Goal: Information Seeking & Learning: Understand process/instructions

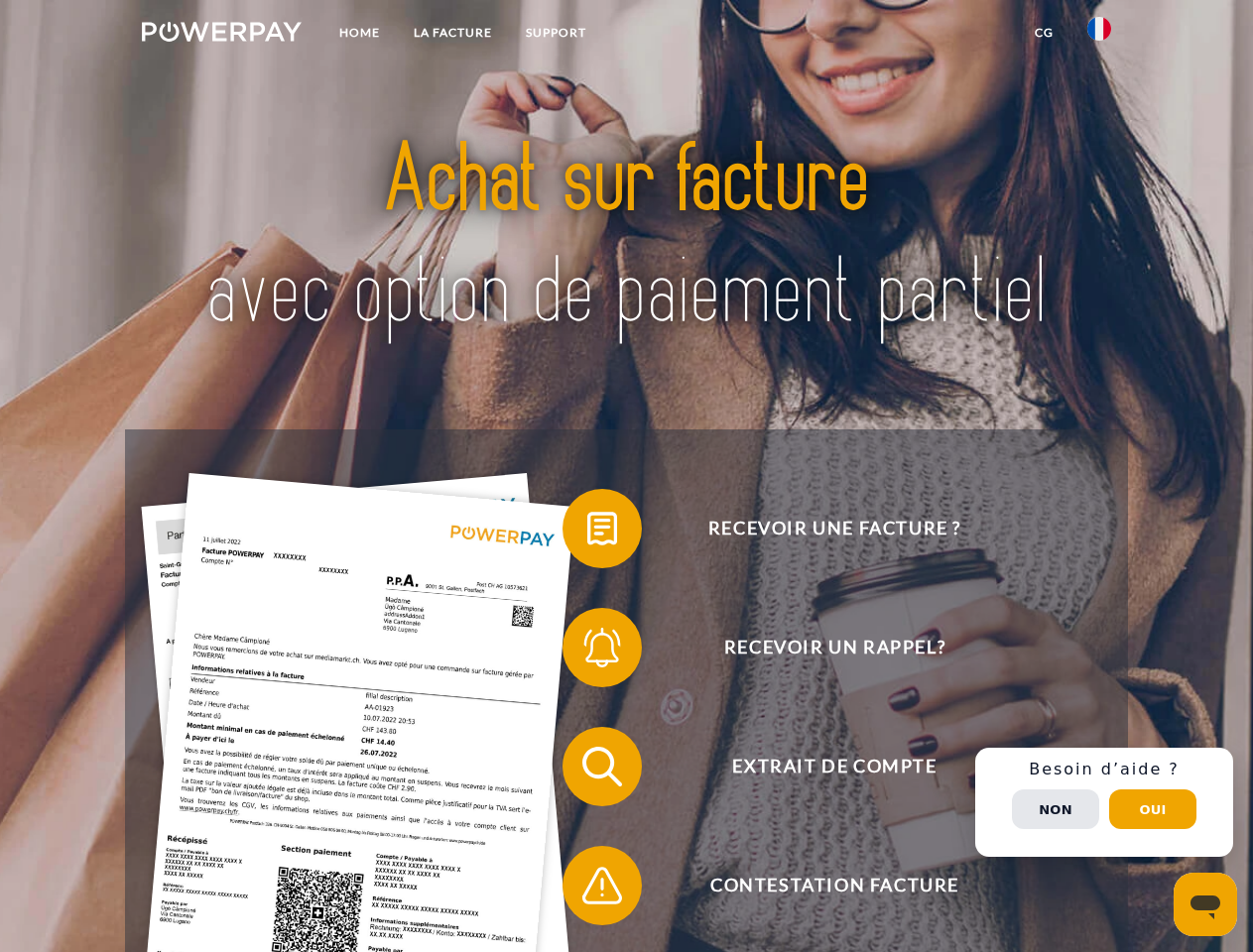
click at [221, 35] on img at bounding box center [222, 32] width 160 height 20
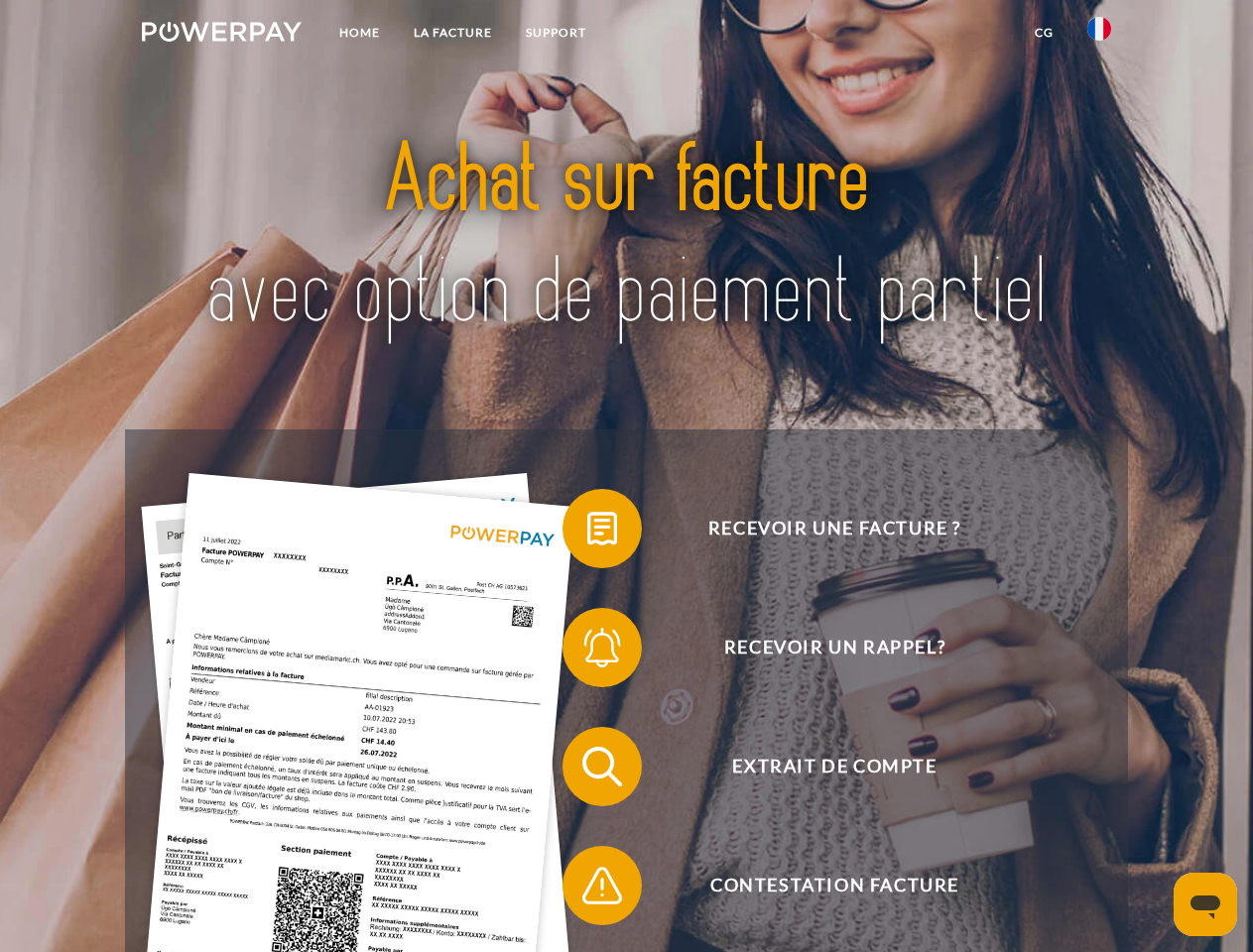
click at [1099, 35] on img at bounding box center [1099, 29] width 24 height 24
click at [1043, 33] on link "CG" at bounding box center [1044, 33] width 53 height 36
click at [587, 533] on span at bounding box center [572, 528] width 99 height 99
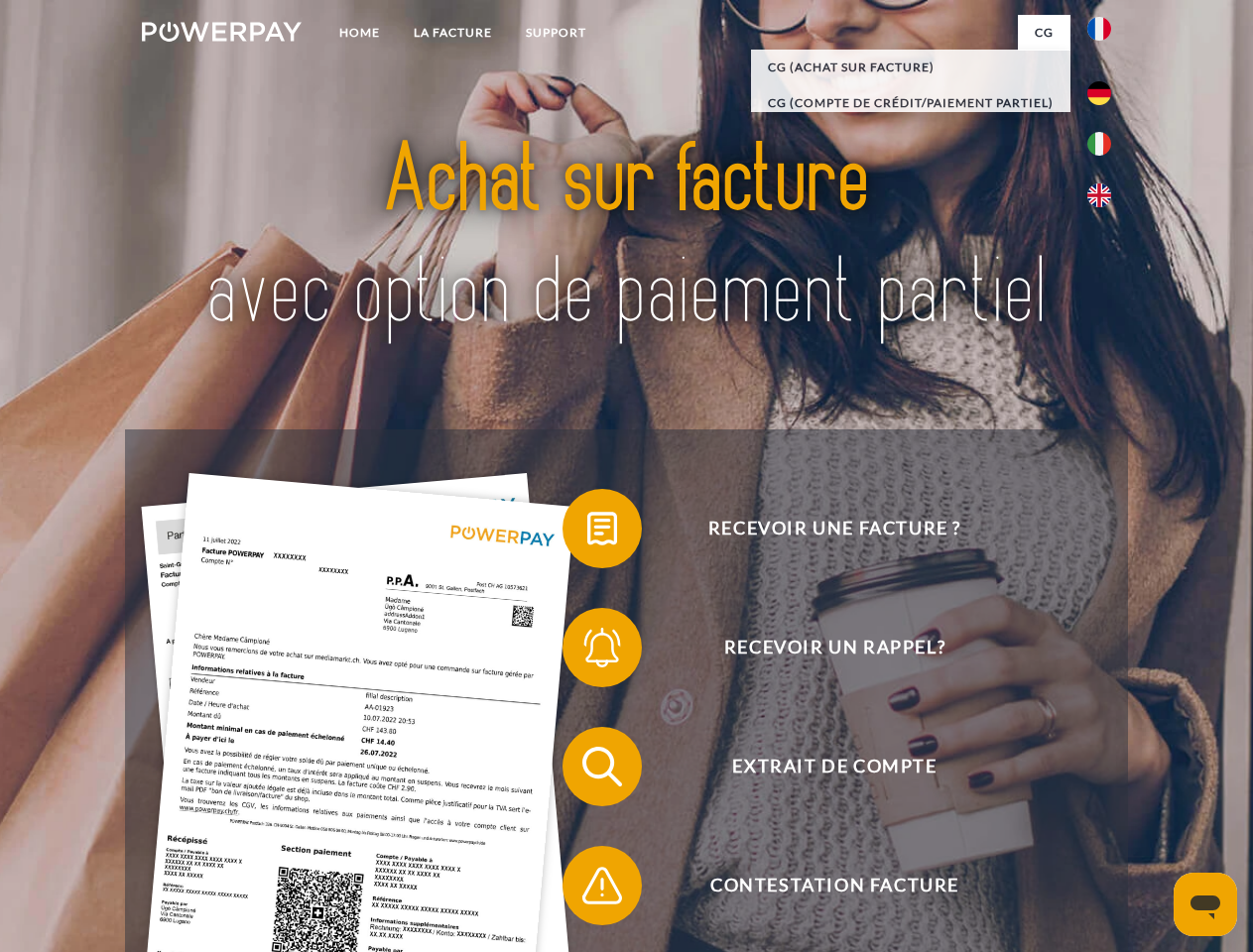
click at [587, 652] on span at bounding box center [572, 647] width 99 height 99
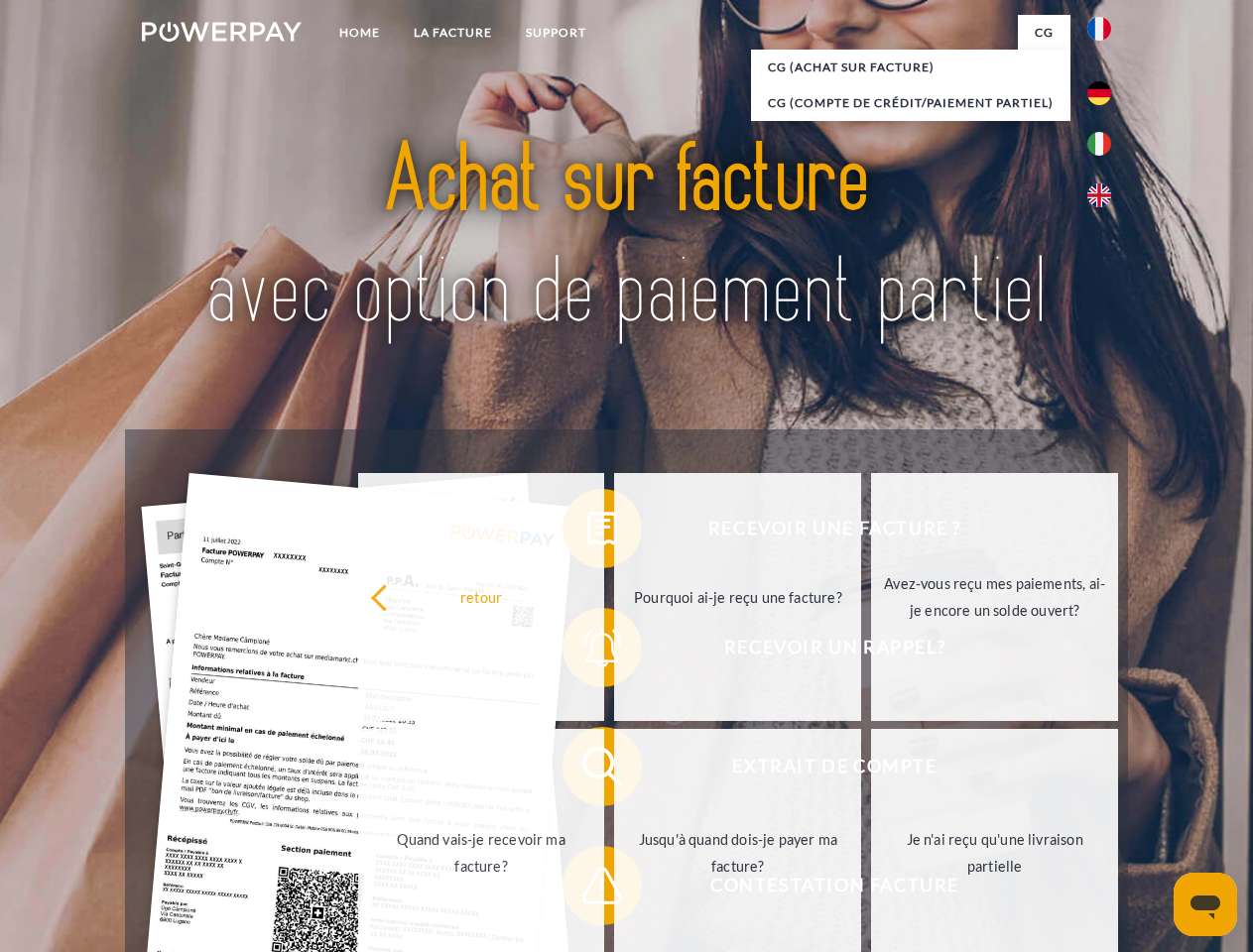
click at [614, 771] on link "Jusqu'à quand dois-je payer ma facture?" at bounding box center [737, 853] width 247 height 248
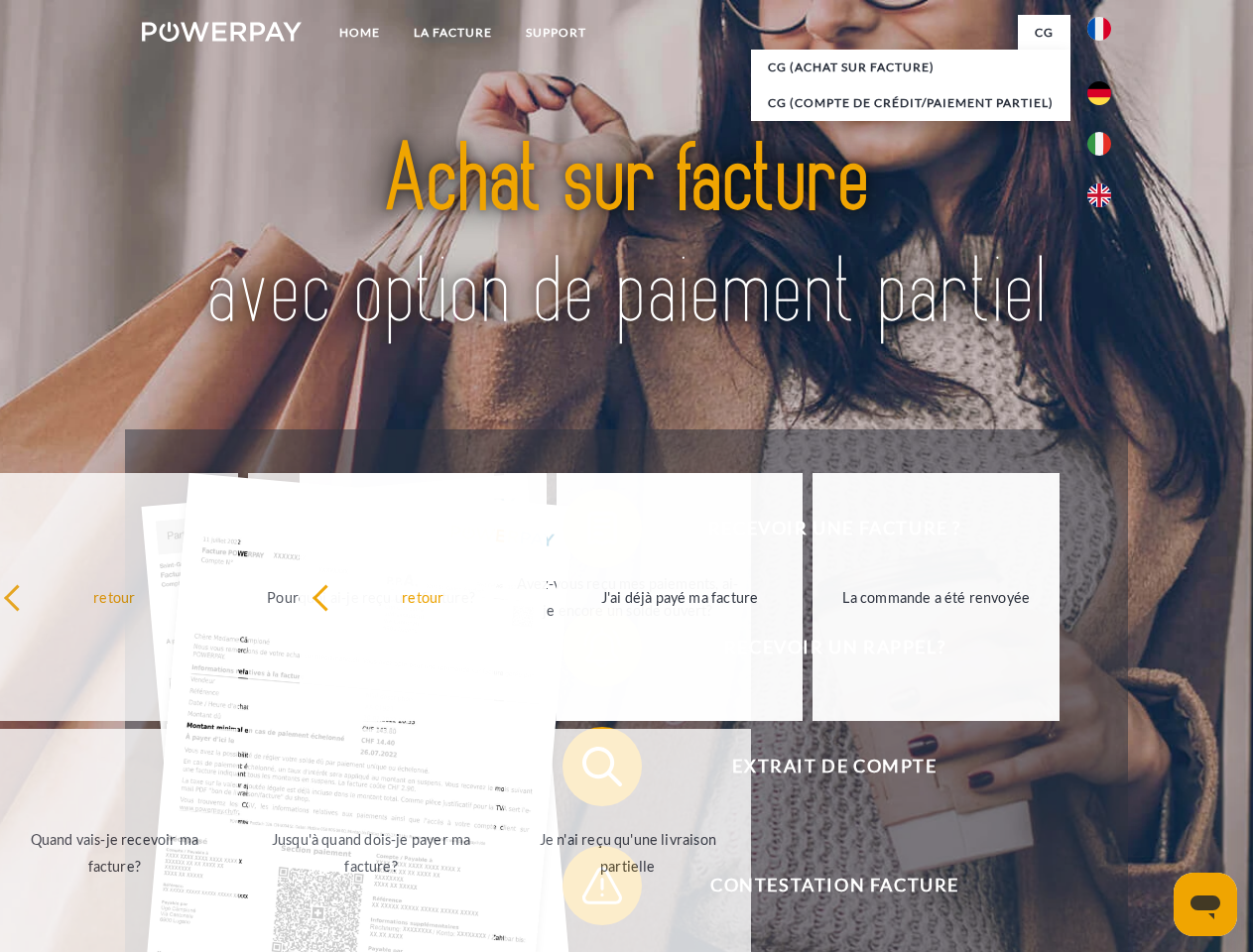
click at [587, 890] on div "Recevoir une facture ? Recevoir un rappel? Extrait de compte retour" at bounding box center [626, 825] width 1002 height 793
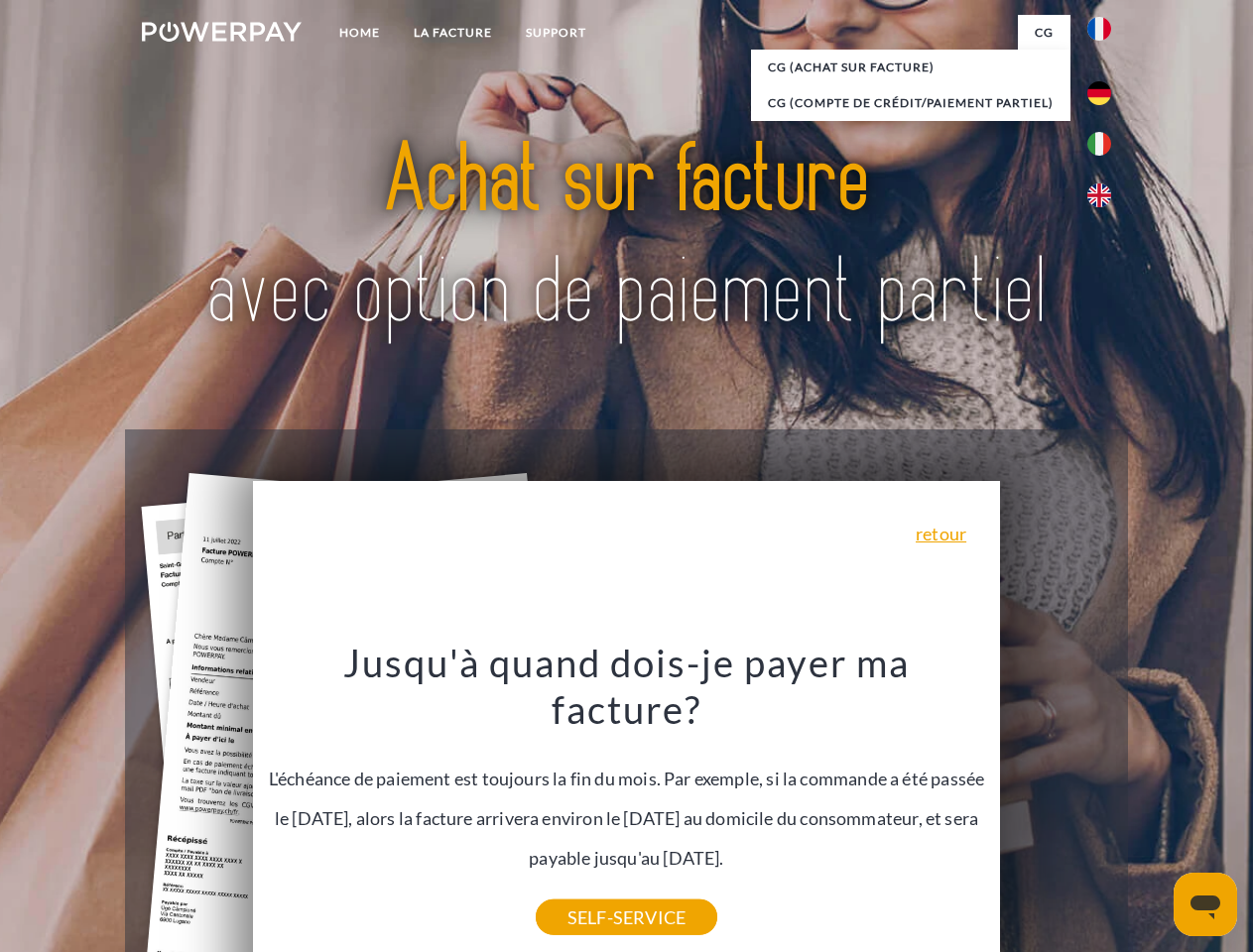
click at [1104, 802] on div "Recevoir une facture ? Recevoir un rappel? Extrait de compte retour" at bounding box center [626, 825] width 1002 height 793
click at [1055, 806] on span "Extrait de compte" at bounding box center [834, 766] width 486 height 79
click at [1152, 809] on header "Home LA FACTURE Support" at bounding box center [626, 685] width 1253 height 1370
